Goal: Information Seeking & Learning: Find specific fact

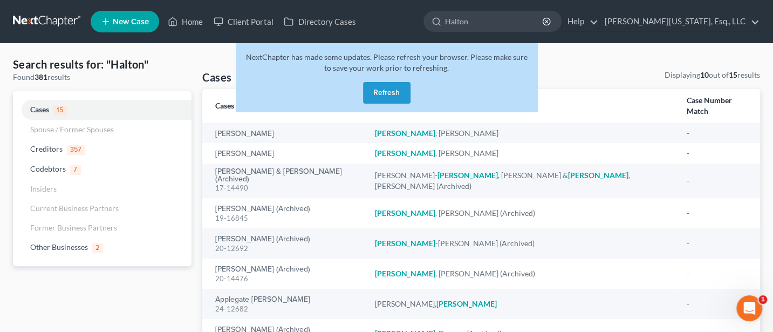
click at [392, 91] on button "Refresh" at bounding box center [386, 93] width 47 height 22
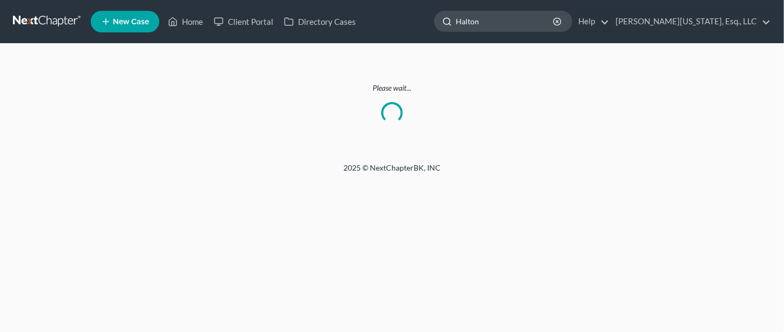
click at [532, 19] on input "Halton" at bounding box center [504, 21] width 99 height 20
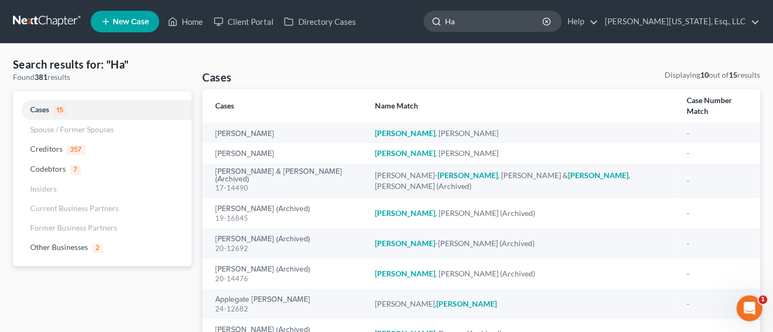
type input "H"
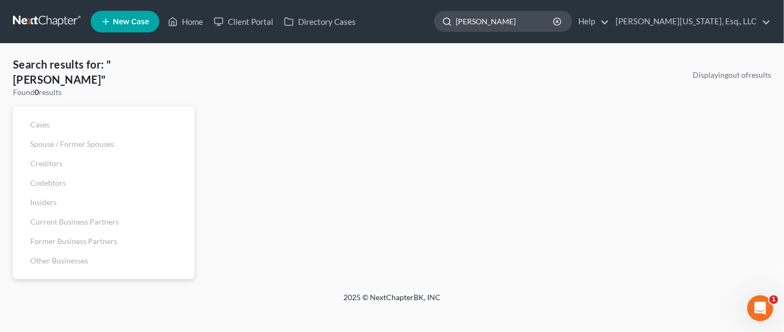
type input "[PERSON_NAME]"
